Goal: Find specific page/section: Find specific page/section

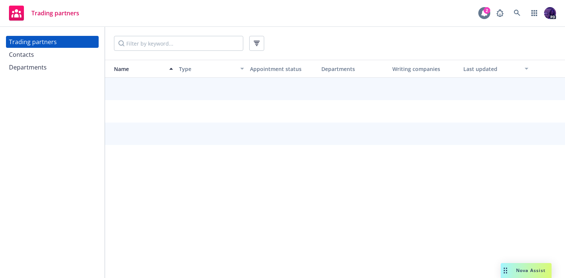
click at [482, 12] on icon at bounding box center [484, 13] width 6 height 7
